Goal: Complete application form

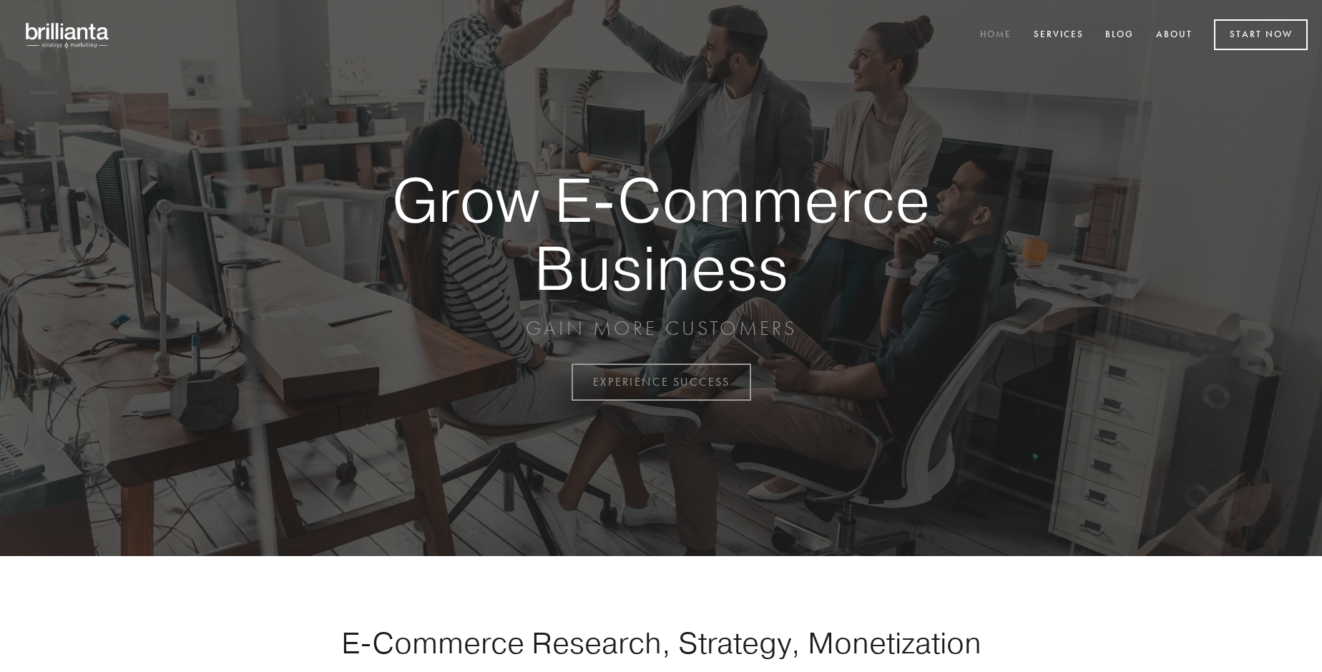
scroll to position [3750, 0]
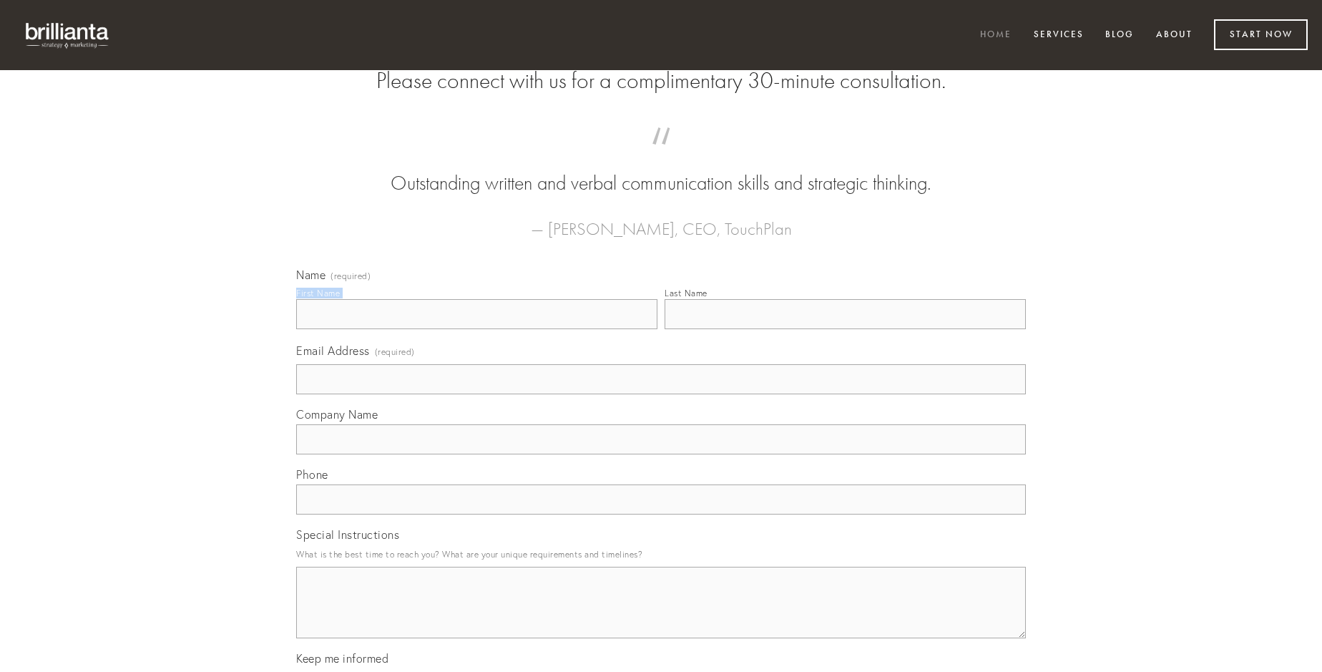
type input "[PERSON_NAME]"
click at [845, 329] on input "Last Name" at bounding box center [845, 314] width 361 height 30
type input "[PERSON_NAME]"
click at [661, 394] on input "Email Address (required)" at bounding box center [661, 379] width 730 height 30
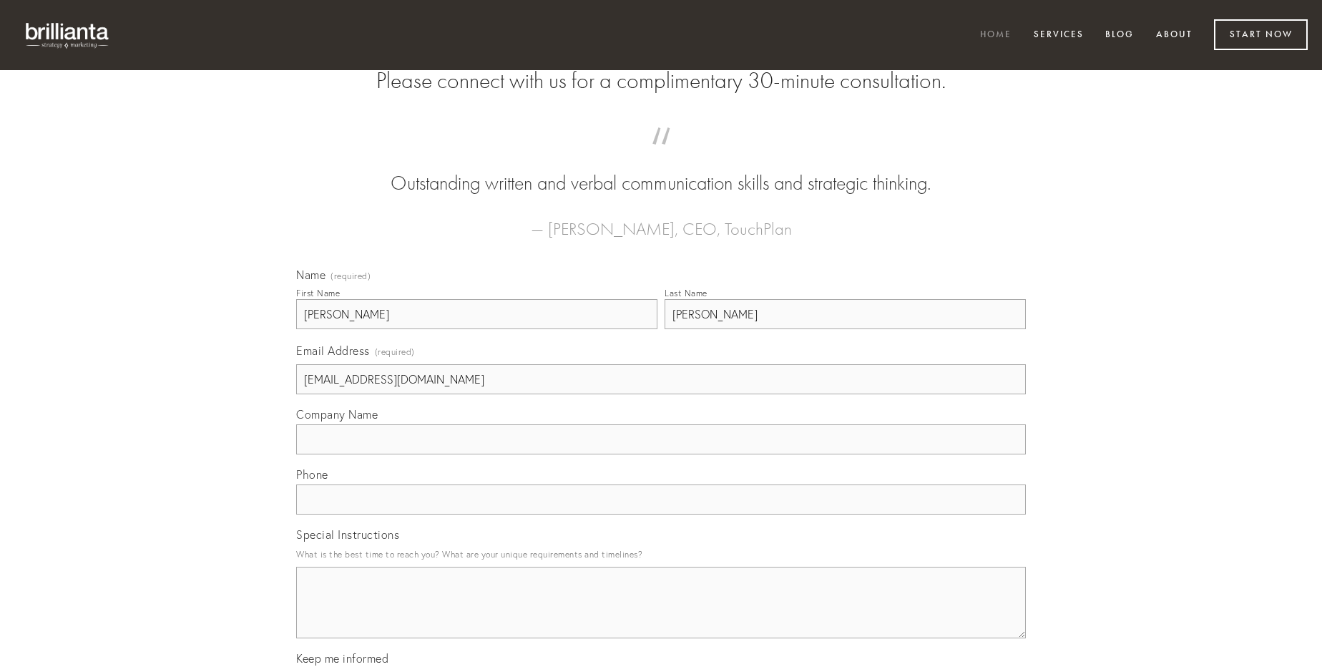
type input "[EMAIL_ADDRESS][DOMAIN_NAME]"
click at [661, 454] on input "Company Name" at bounding box center [661, 439] width 730 height 30
type input "articulus"
click at [661, 514] on input "text" at bounding box center [661, 499] width 730 height 30
click at [661, 615] on textarea "Special Instructions" at bounding box center [661, 603] width 730 height 72
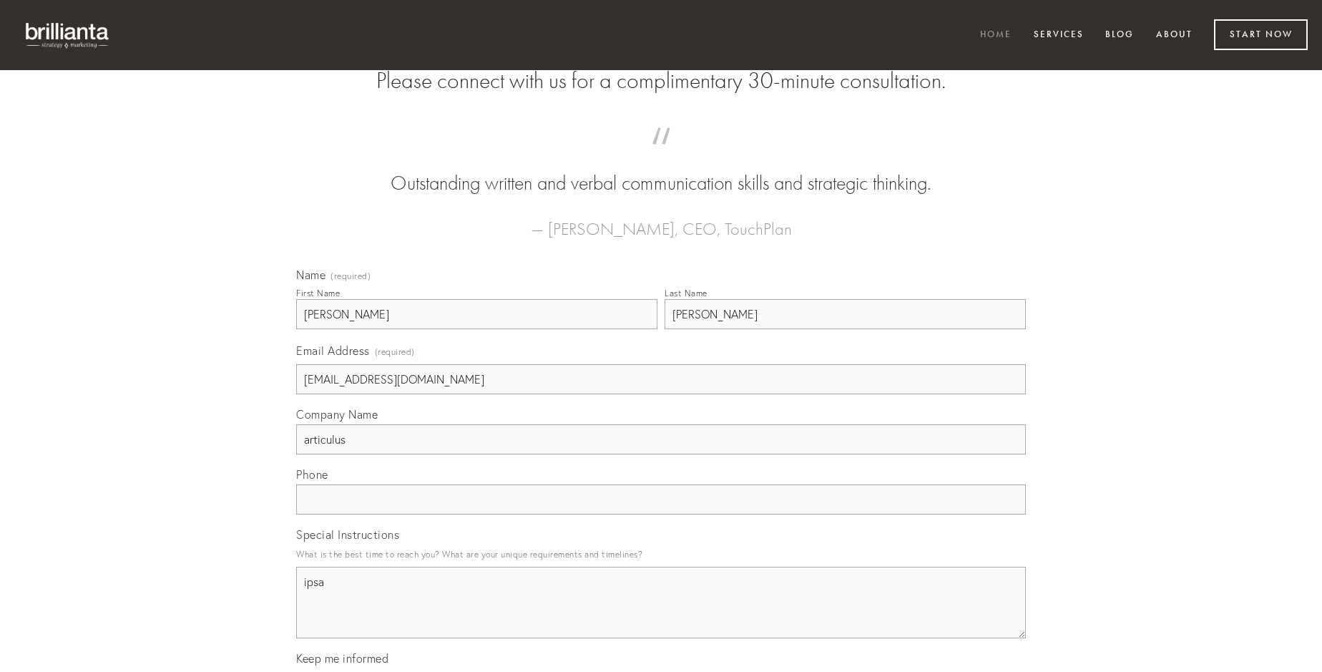
type textarea "ipsa"
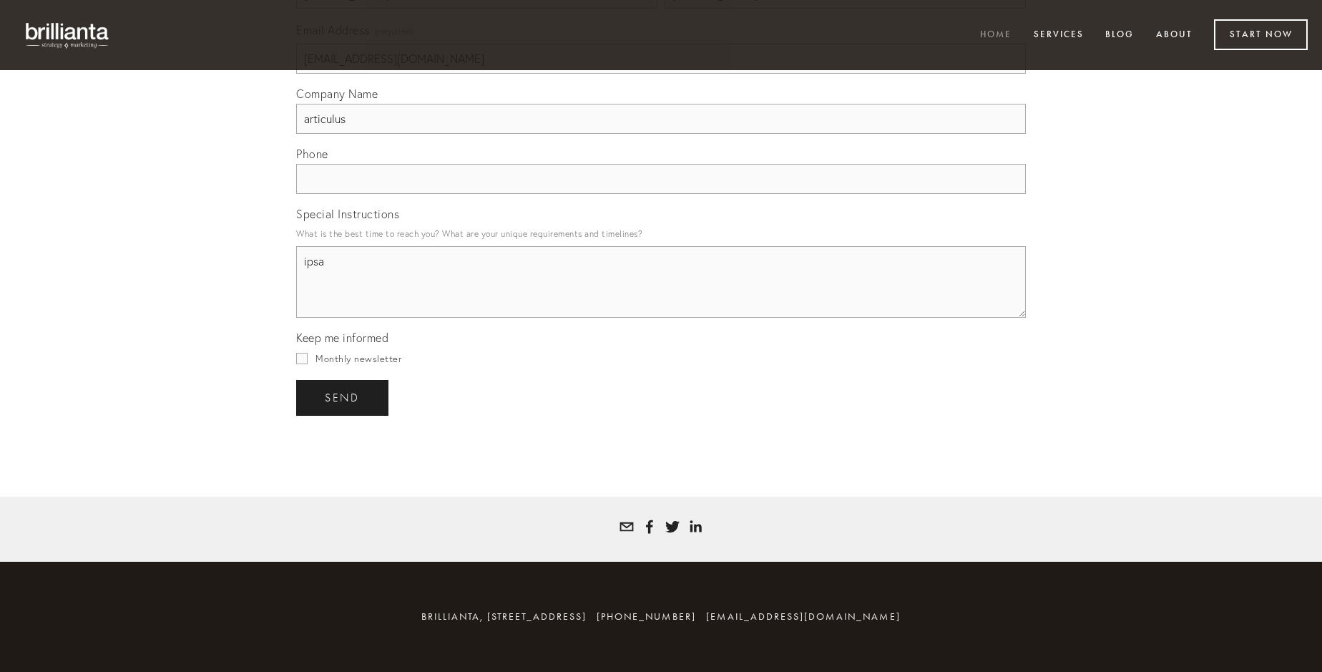
click at [343, 397] on span "send" at bounding box center [342, 397] width 35 height 13
